Goal: Information Seeking & Learning: Learn about a topic

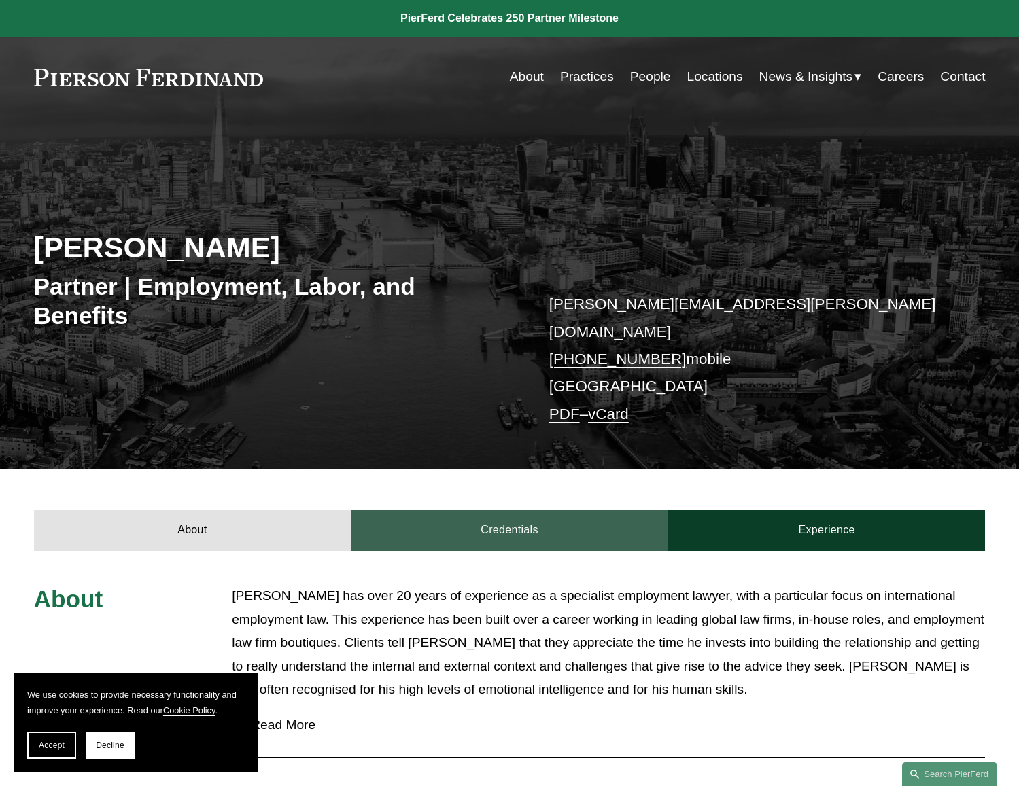
click at [474, 512] on link "Credentials" at bounding box center [509, 530] width 317 height 41
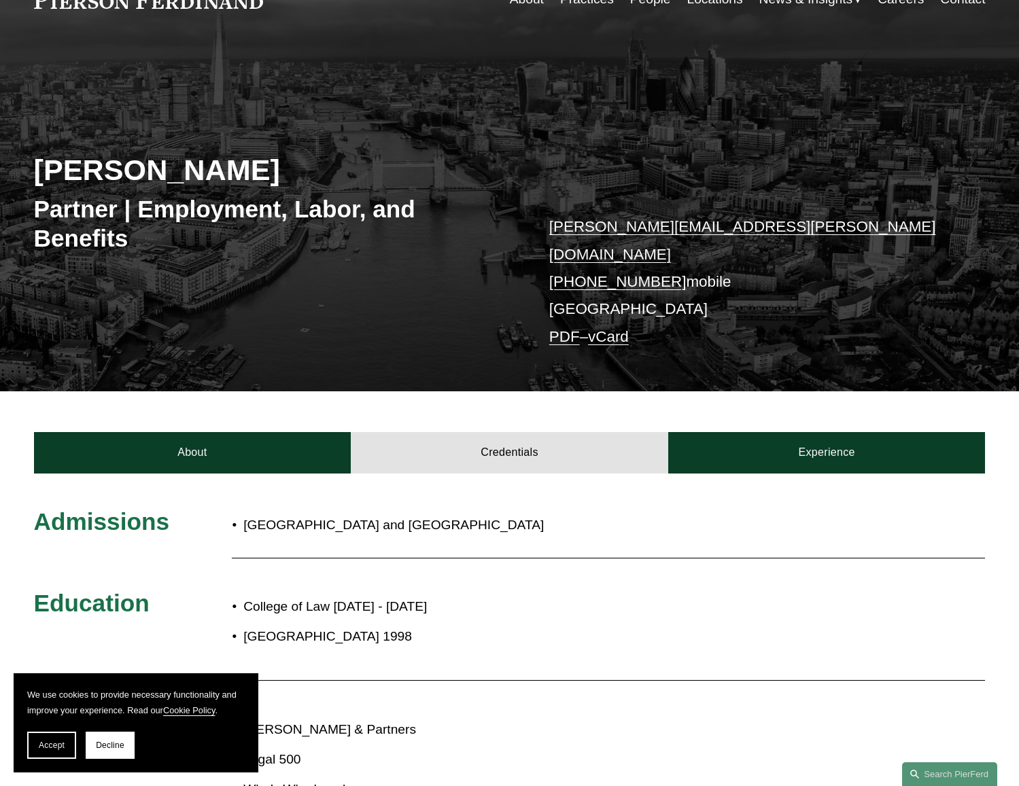
scroll to position [274, 0]
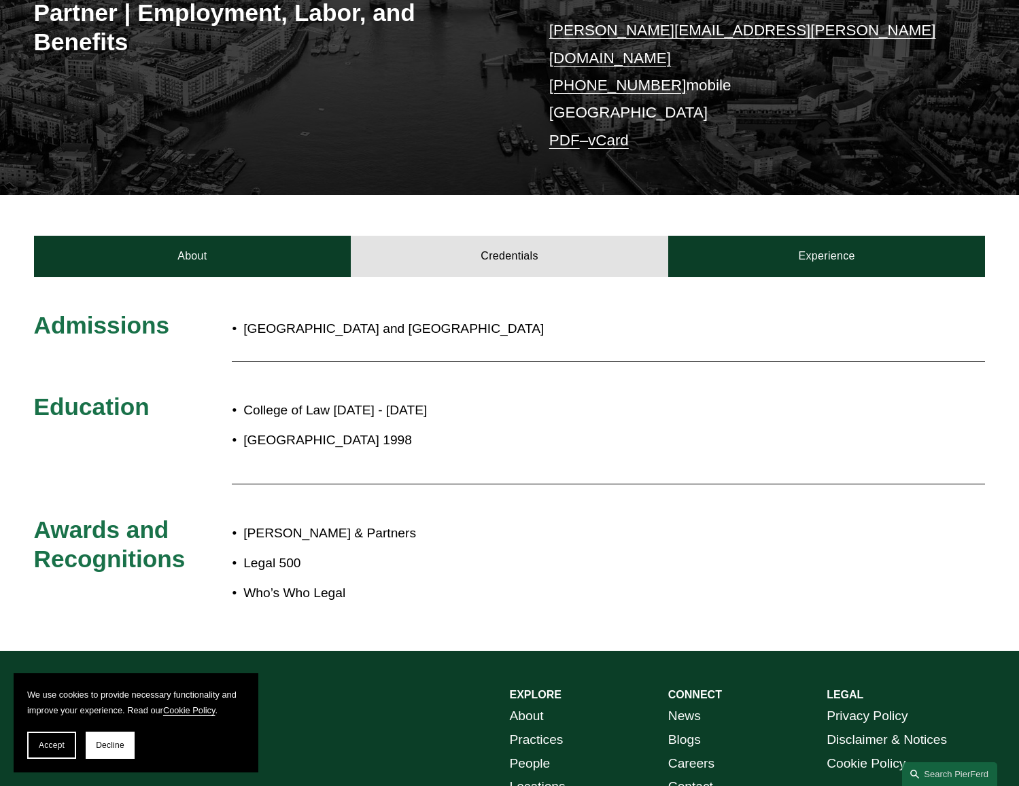
click at [762, 285] on div "Admissions [GEOGRAPHIC_DATA] and [GEOGRAPHIC_DATA] Education College of Law [DA…" at bounding box center [509, 464] width 1019 height 374
click at [764, 277] on div "Admissions [GEOGRAPHIC_DATA] and [GEOGRAPHIC_DATA] Education College of Law [DA…" at bounding box center [509, 464] width 1019 height 374
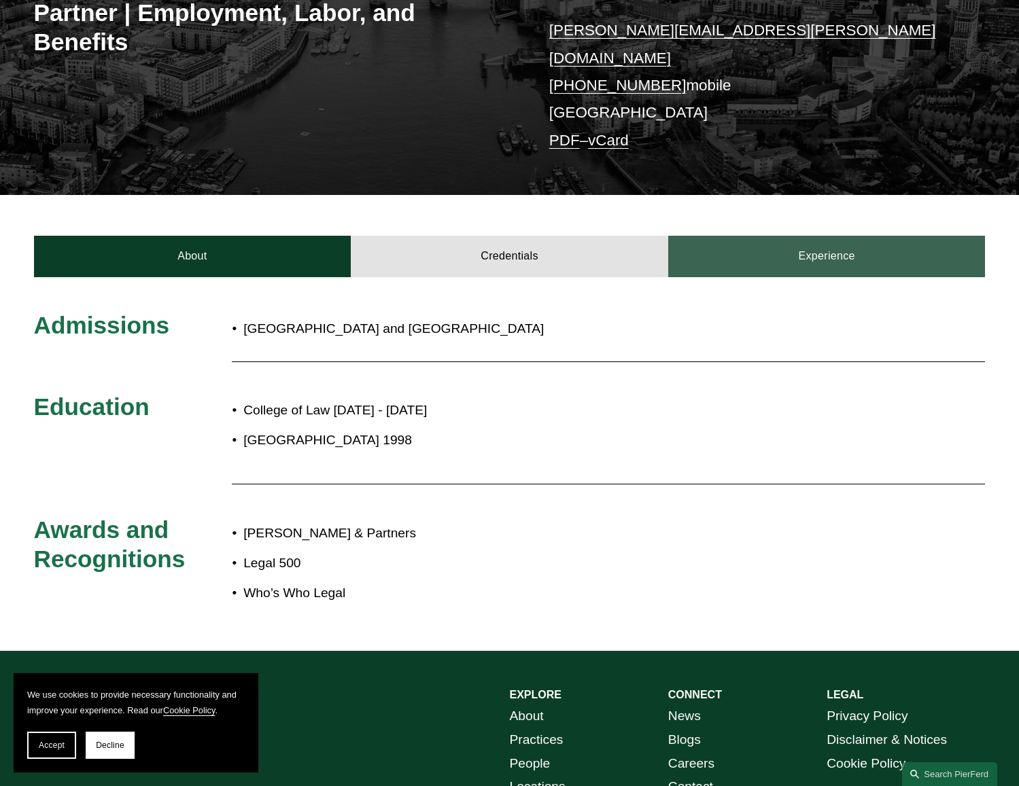
click at [768, 260] on link "Experience" at bounding box center [826, 256] width 317 height 41
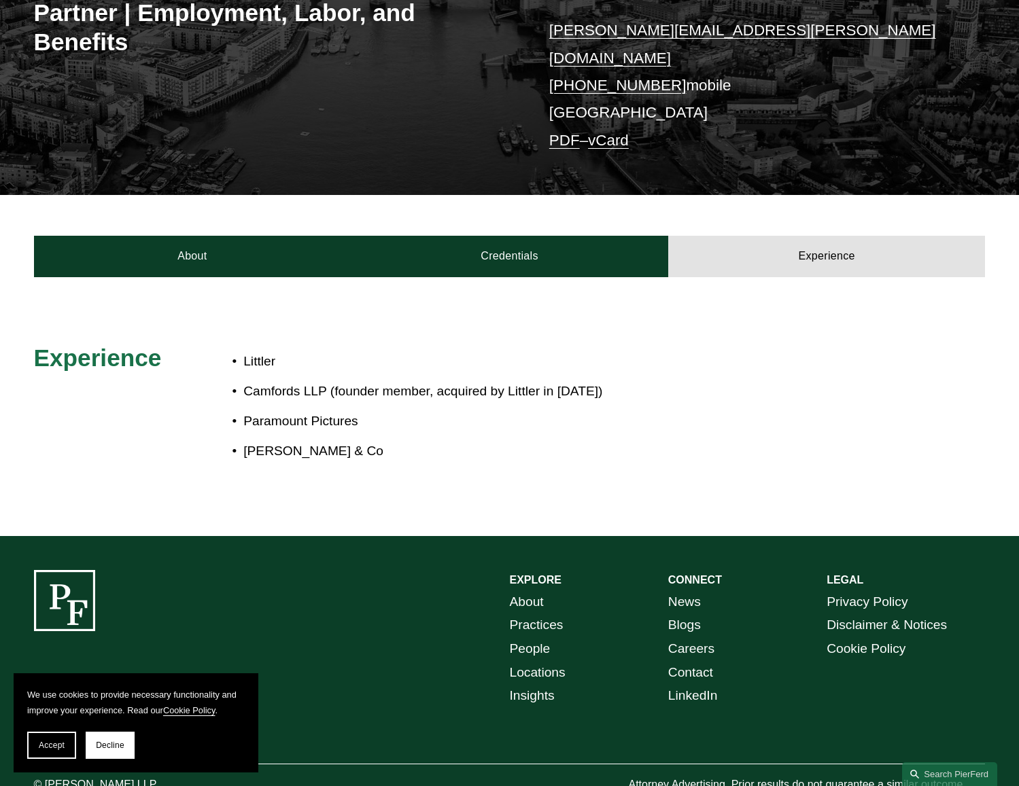
drag, startPoint x: 332, startPoint y: 436, endPoint x: 282, endPoint y: 397, distance: 62.9
click at [312, 440] on p "[PERSON_NAME] & Co" at bounding box center [554, 452] width 622 height 24
drag, startPoint x: 300, startPoint y: 425, endPoint x: 319, endPoint y: 442, distance: 25.1
click at [319, 442] on p "[PERSON_NAME] & Co" at bounding box center [554, 452] width 622 height 24
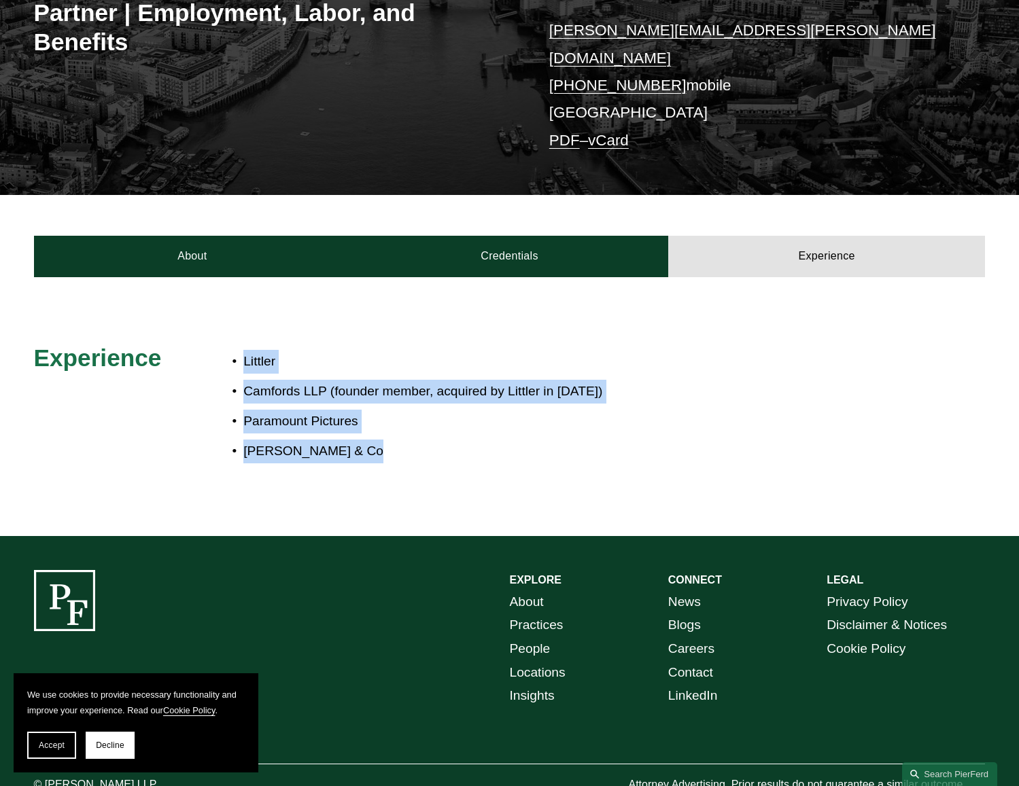
drag, startPoint x: 319, startPoint y: 442, endPoint x: 218, endPoint y: 358, distance: 131.3
click at [219, 360] on div "Experience [PERSON_NAME] LLP (founder member, acquired by Littler in [DATE]) Pa…" at bounding box center [509, 406] width 1019 height 126
click at [251, 381] on p "Camfords LLP (founder member, acquired by Littler in [DATE])" at bounding box center [554, 392] width 622 height 24
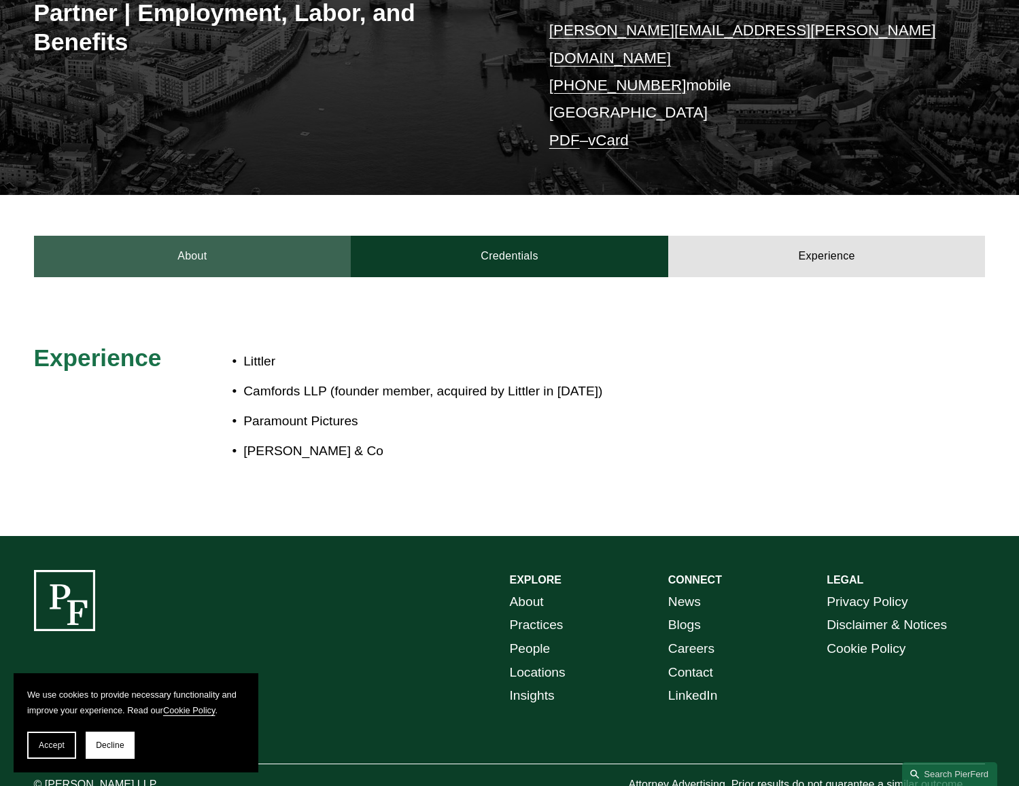
click at [333, 249] on link "About" at bounding box center [192, 256] width 317 height 41
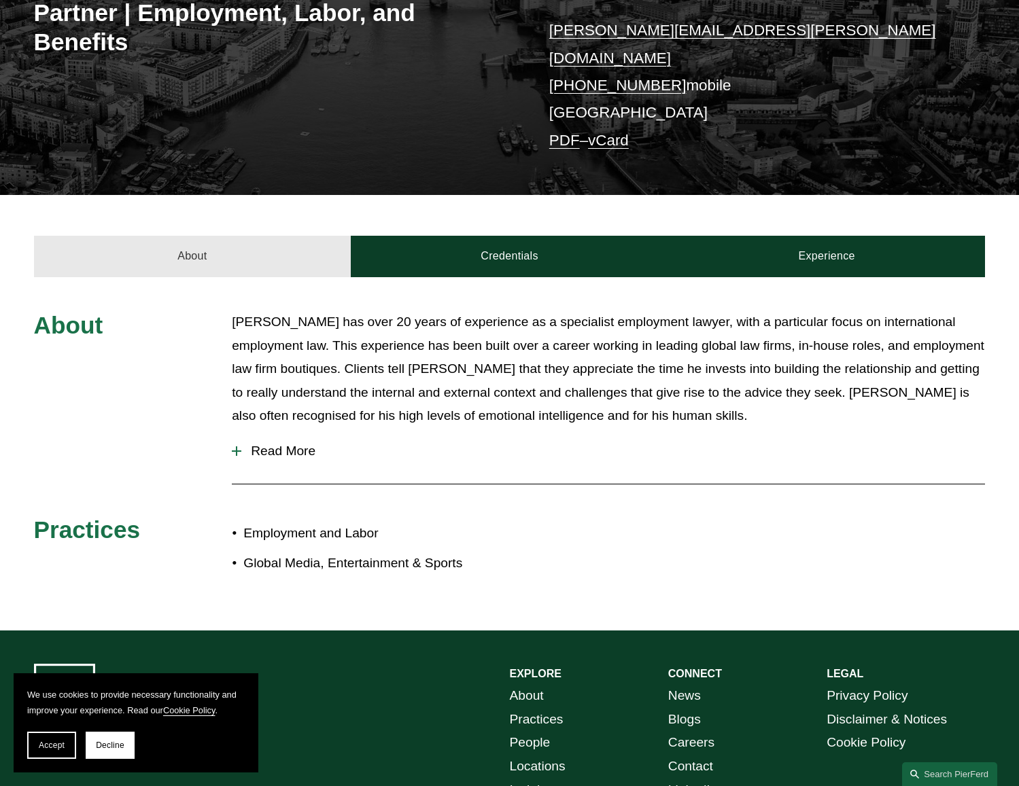
click at [312, 258] on link "About" at bounding box center [192, 256] width 317 height 41
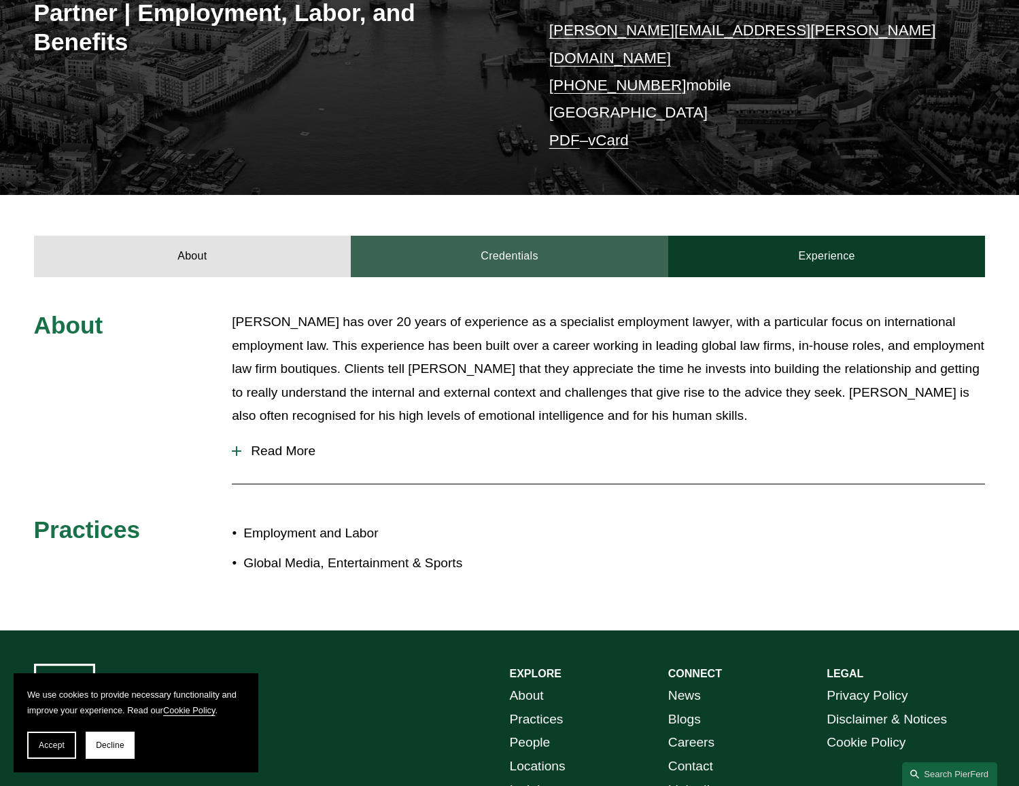
click at [398, 256] on link "Credentials" at bounding box center [509, 256] width 317 height 41
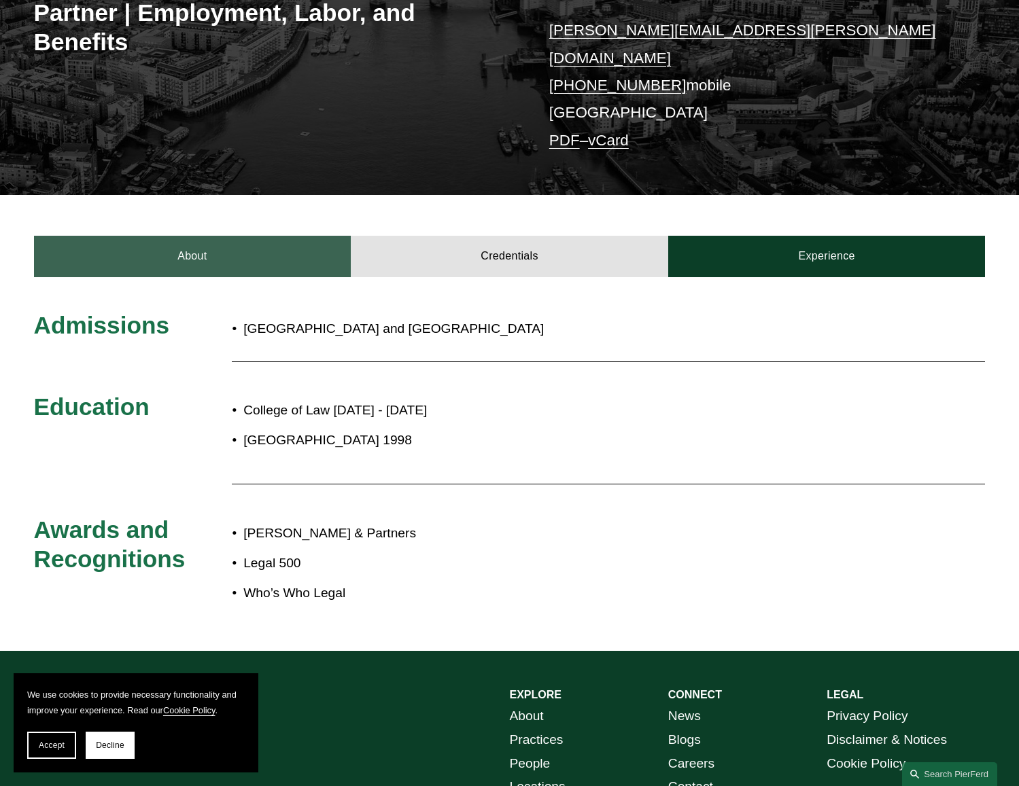
click at [289, 245] on link "About" at bounding box center [192, 256] width 317 height 41
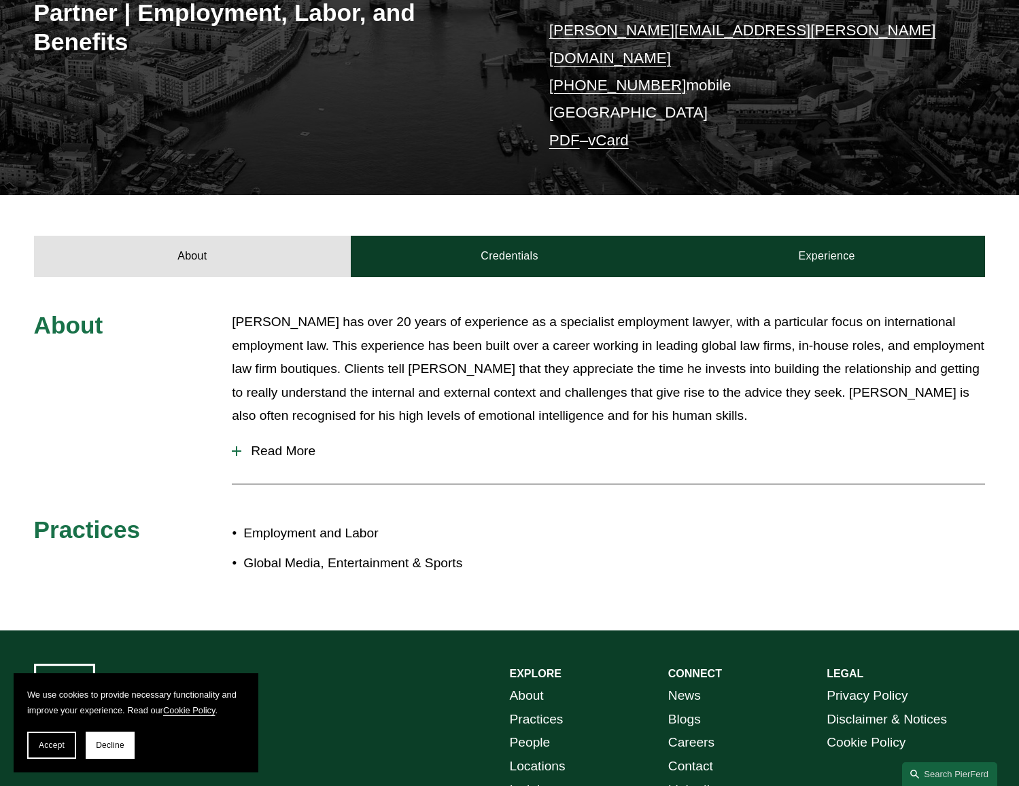
click at [241, 277] on div "About [PERSON_NAME] has over 20 years of experience as a specialist employment …" at bounding box center [509, 453] width 1019 height 353
click at [268, 444] on span "Read More" at bounding box center [612, 451] width 743 height 15
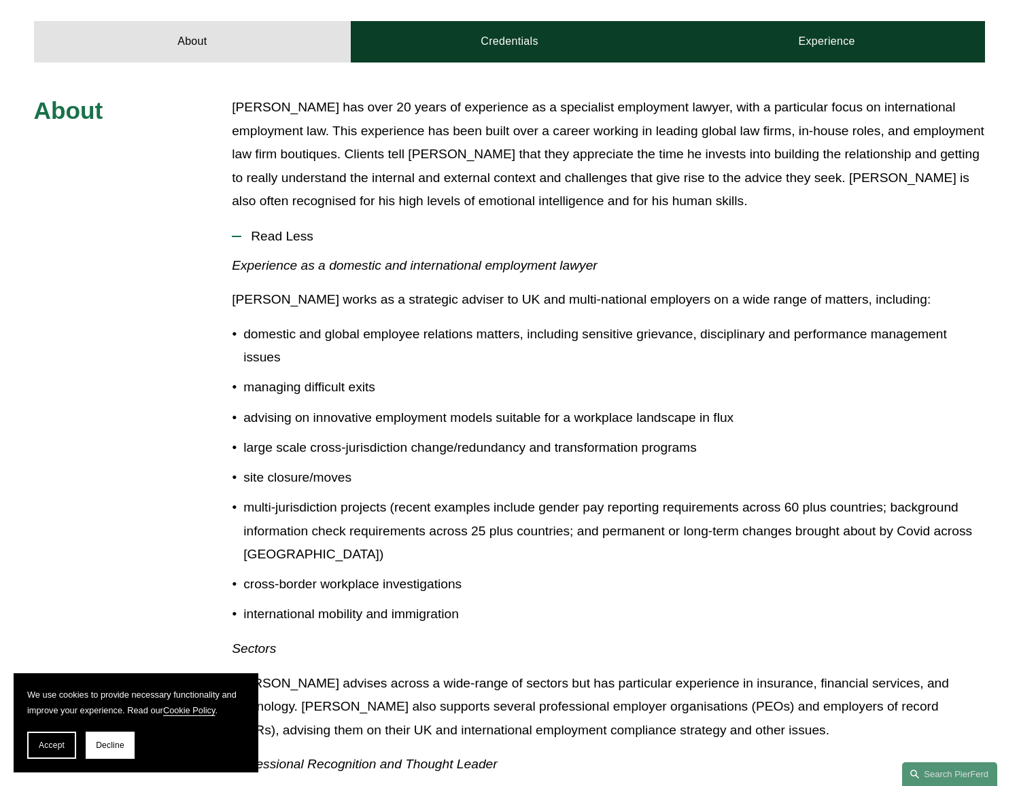
scroll to position [22, 0]
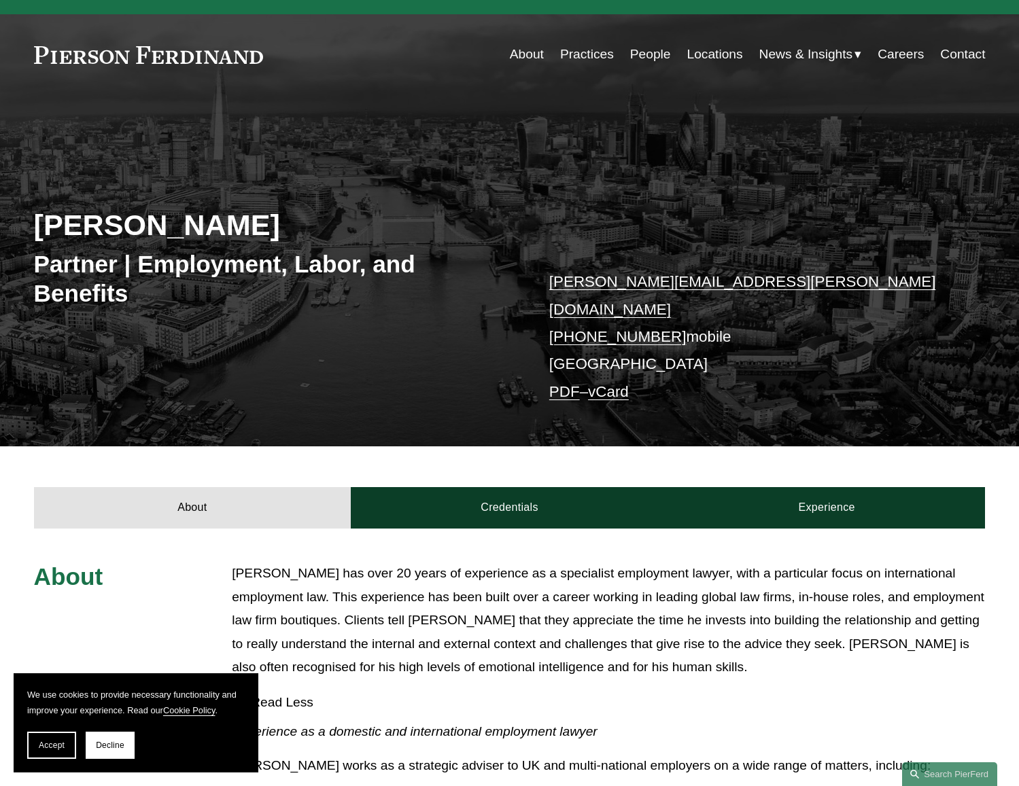
click at [213, 467] on div "About Credentials Experience" at bounding box center [509, 487] width 1019 height 82
click at [220, 495] on link "About" at bounding box center [192, 507] width 317 height 41
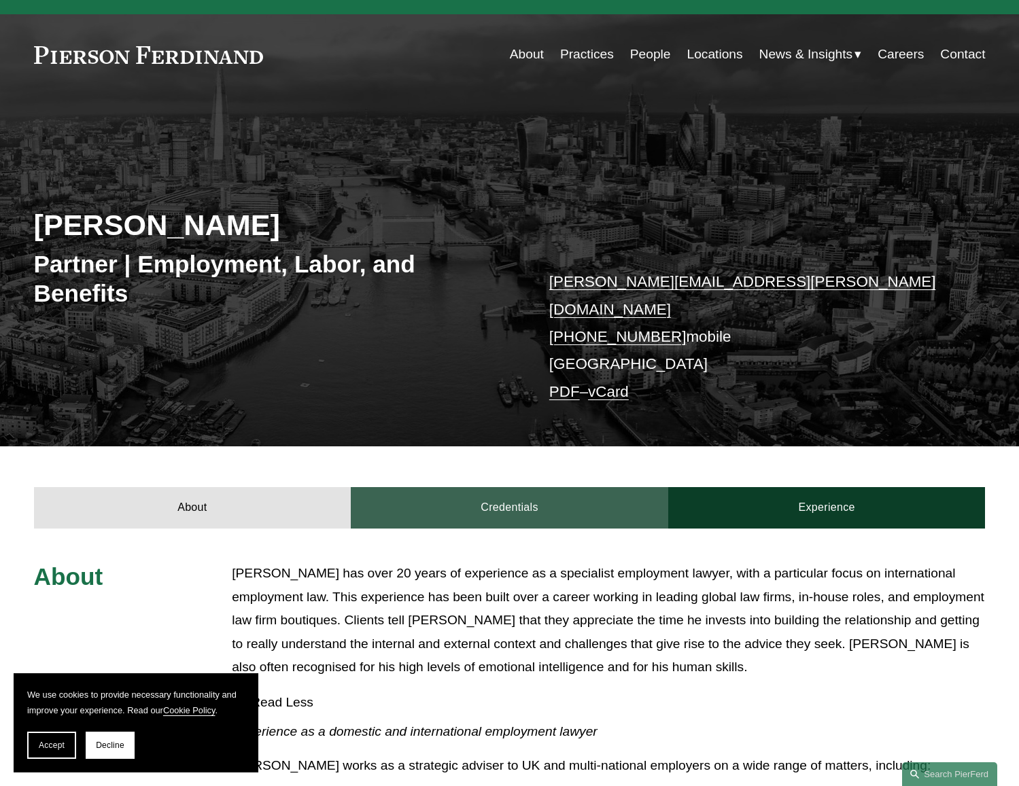
click at [484, 501] on link "Credentials" at bounding box center [509, 507] width 317 height 41
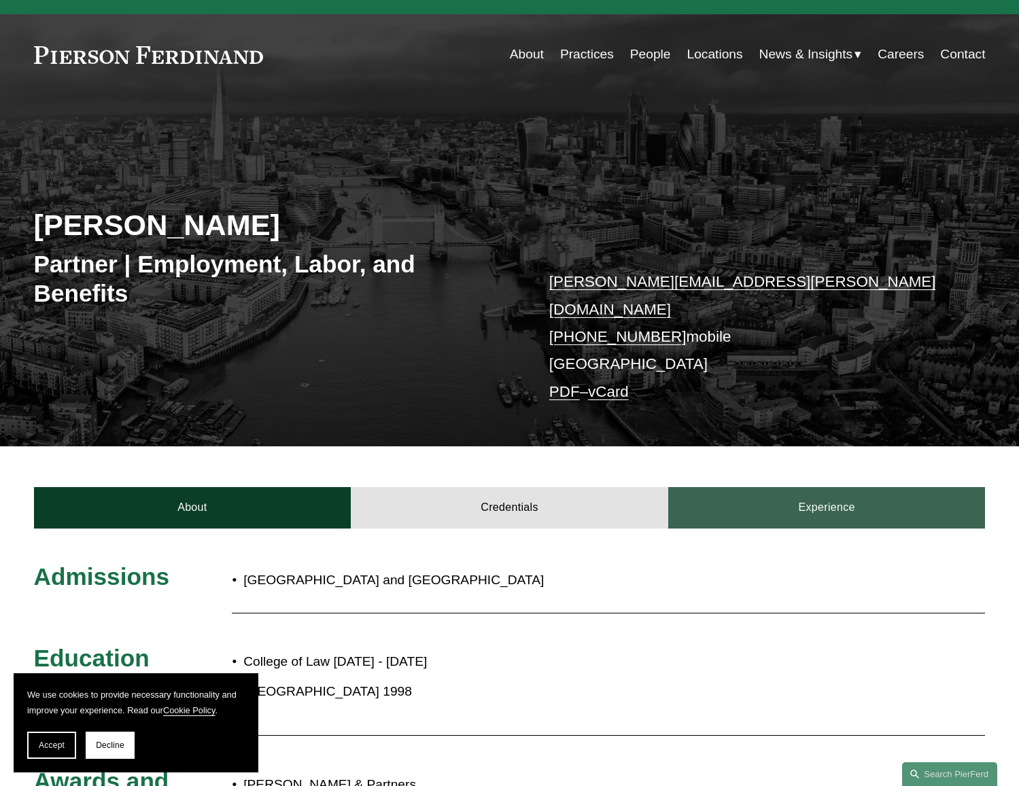
click at [744, 487] on link "Experience" at bounding box center [826, 507] width 317 height 41
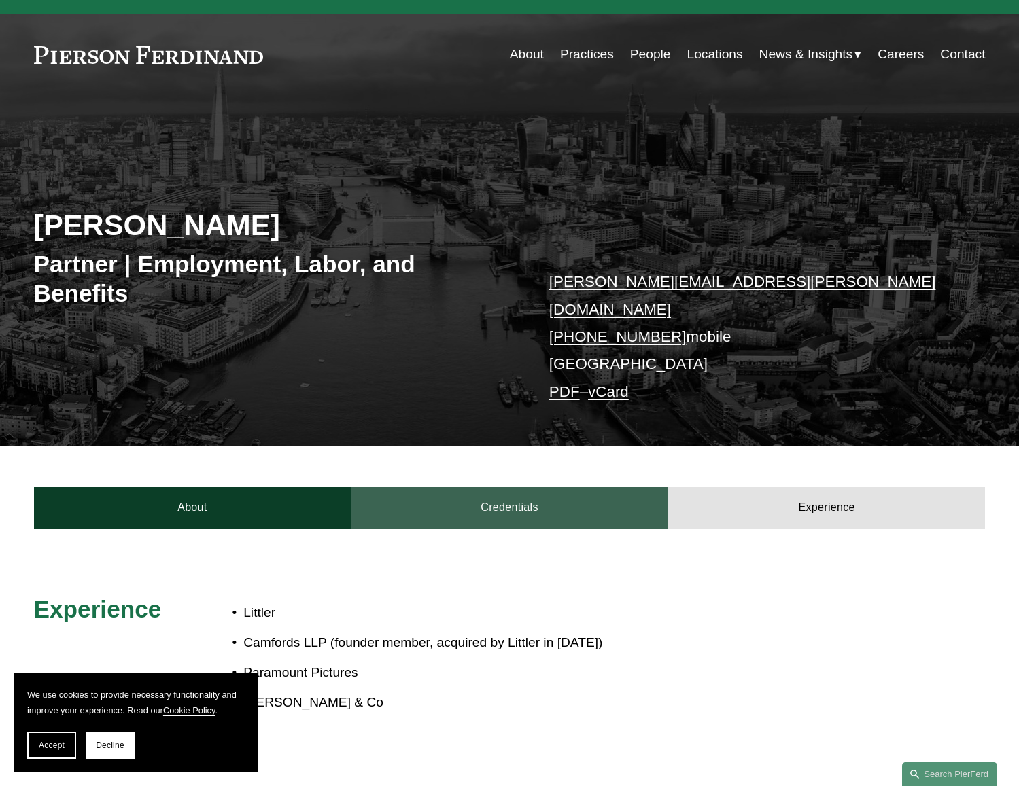
click at [644, 501] on link "Credentials" at bounding box center [509, 507] width 317 height 41
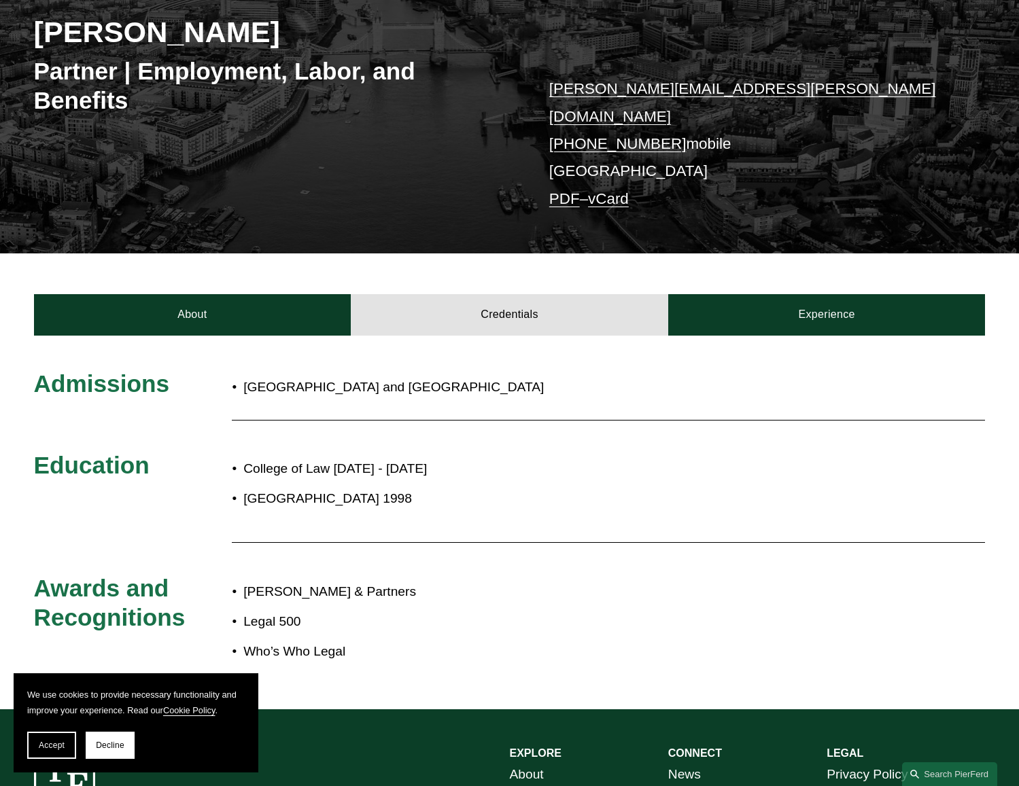
scroll to position [216, 0]
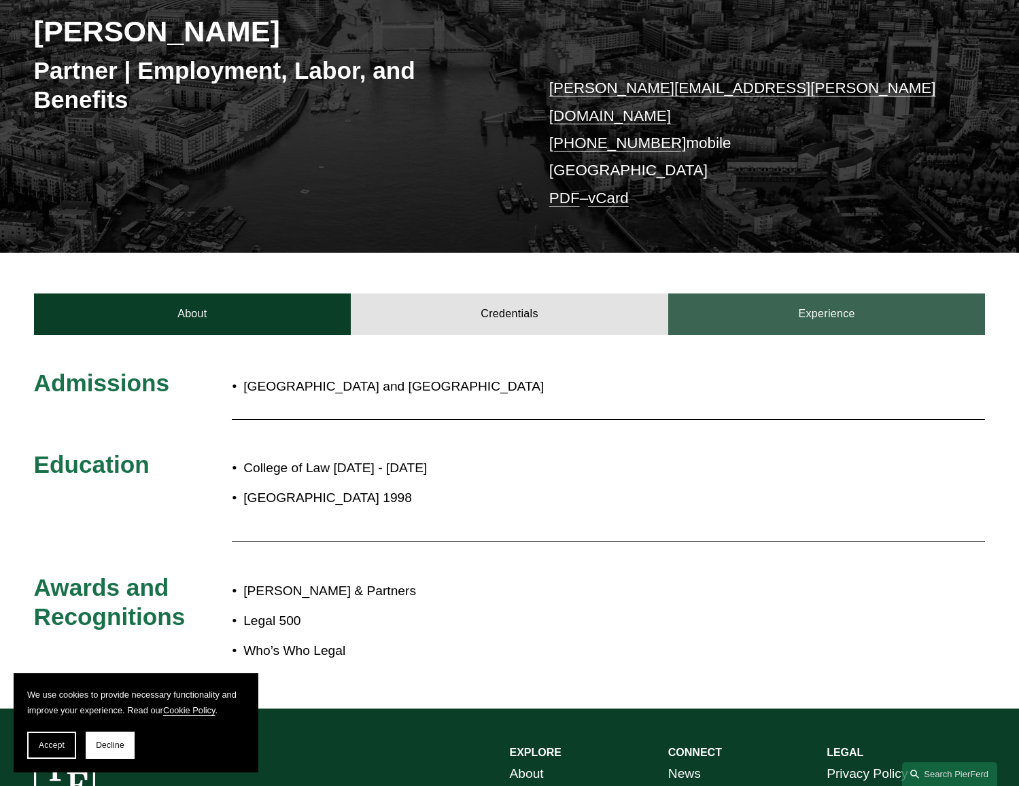
click at [733, 302] on link "Experience" at bounding box center [826, 314] width 317 height 41
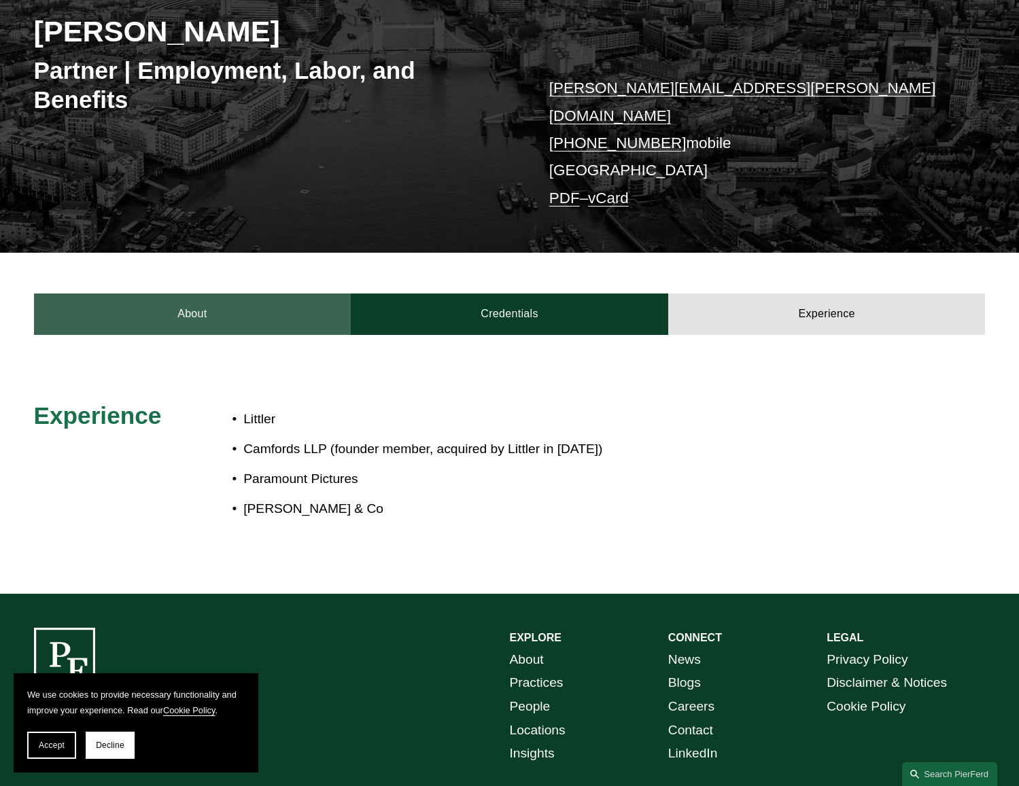
click at [291, 316] on link "About" at bounding box center [192, 314] width 317 height 41
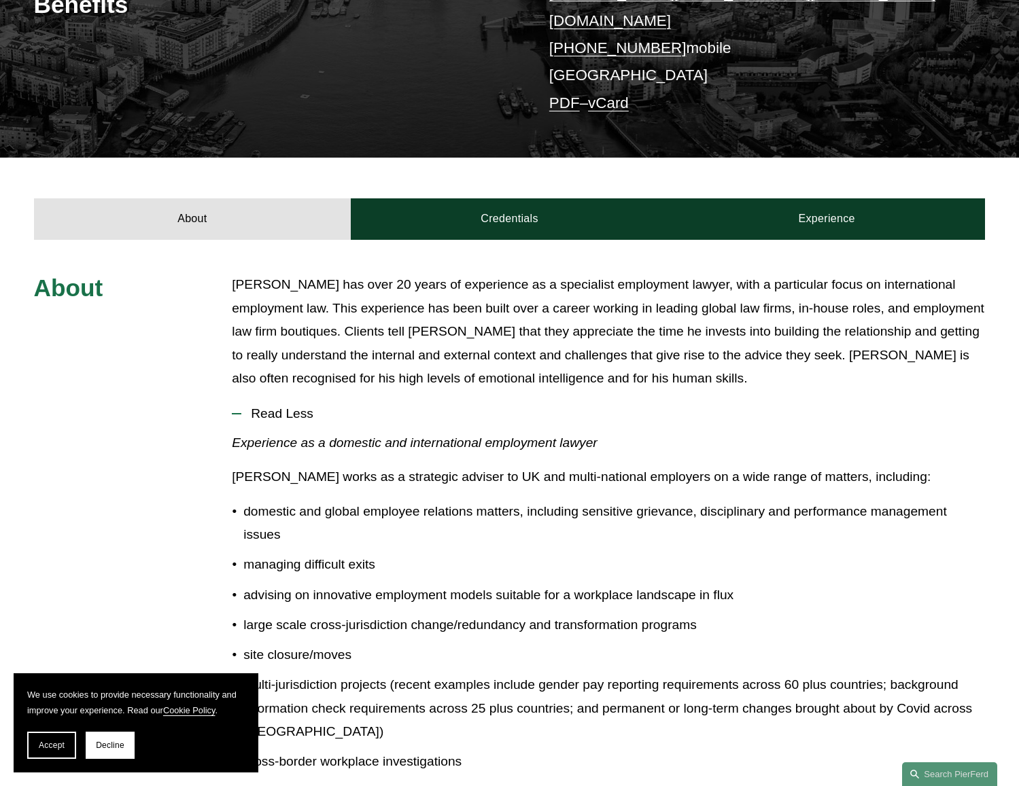
scroll to position [443, 0]
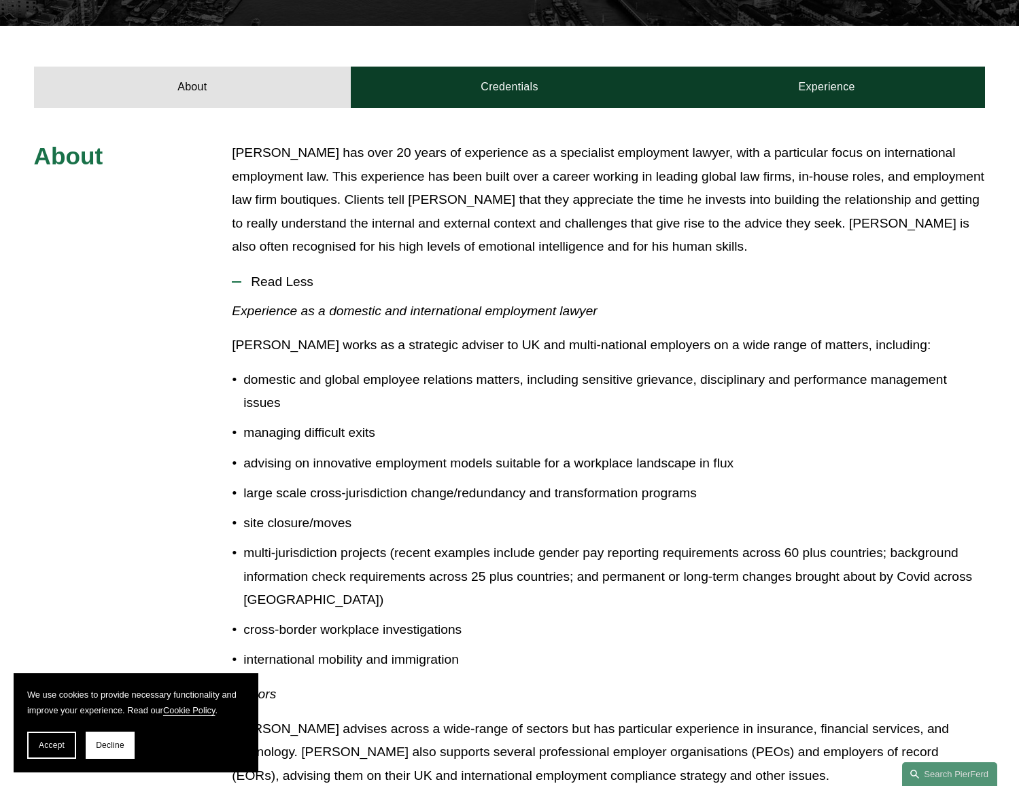
click at [647, 461] on p "advising on innovative employment models suitable for a workplace landscape in …" at bounding box center [613, 464] width 741 height 24
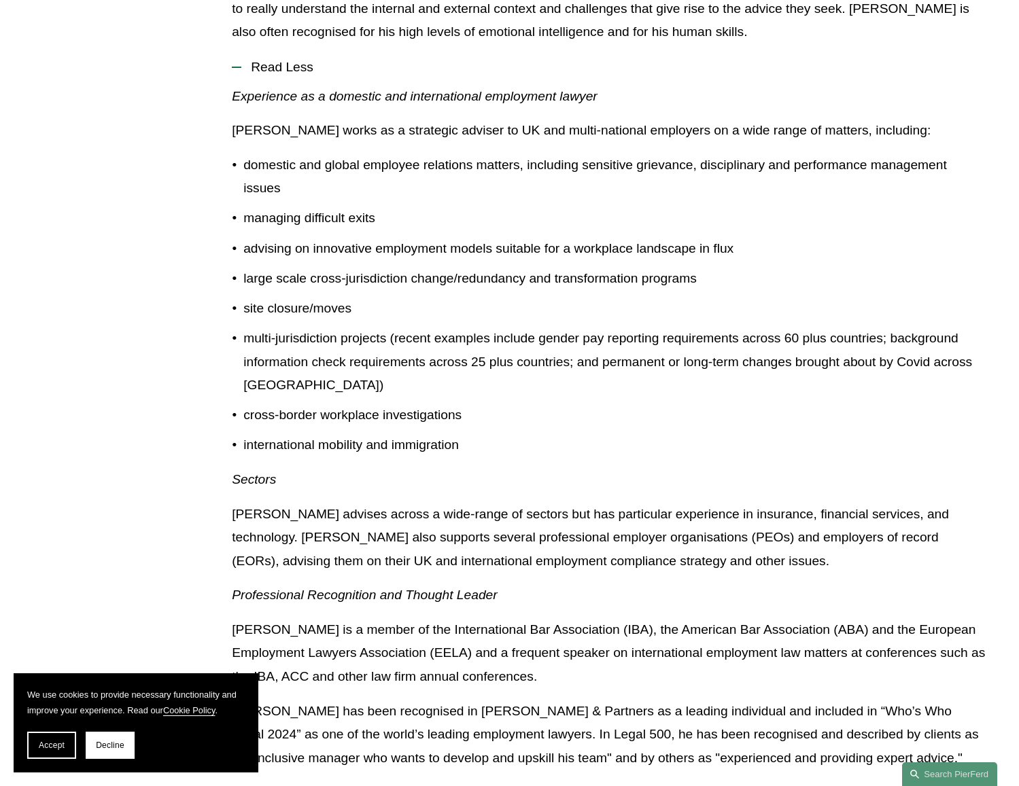
scroll to position [396, 0]
